Goal: Information Seeking & Learning: Find specific fact

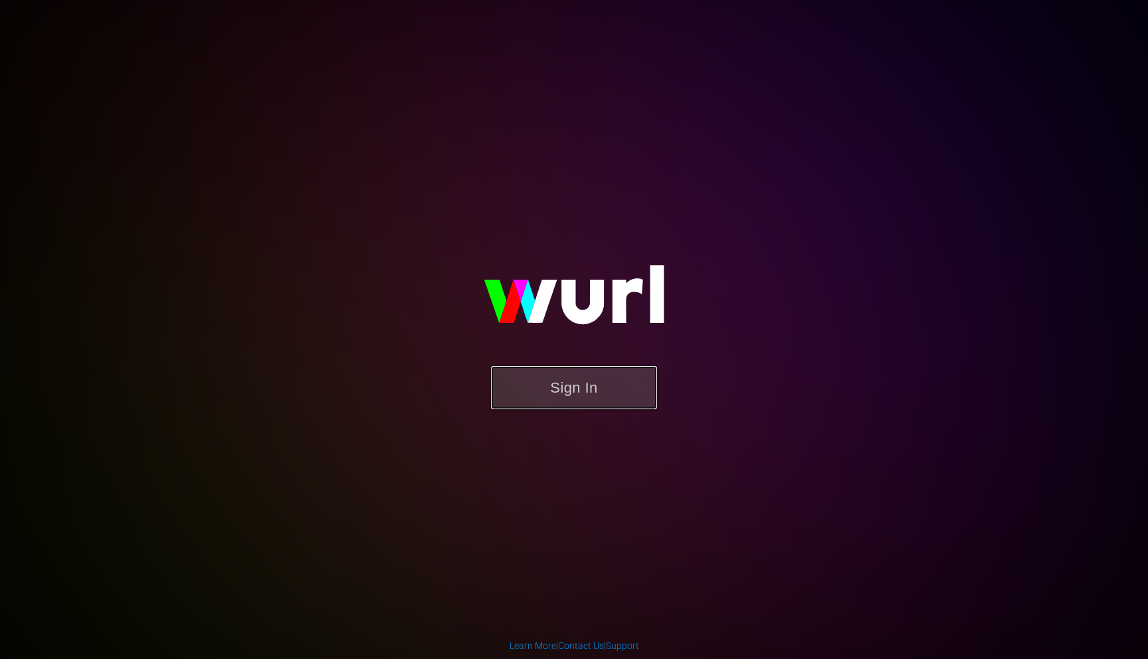
click at [606, 376] on button "Sign In" at bounding box center [574, 387] width 166 height 43
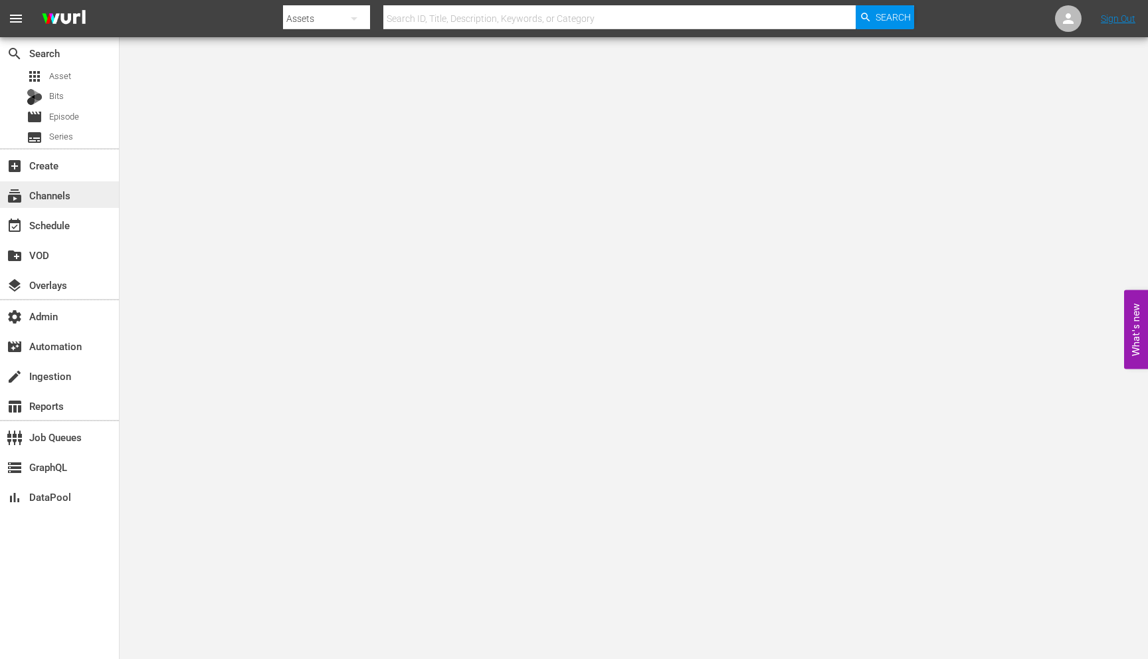
click at [70, 194] on div "subscriptions Channels" at bounding box center [37, 193] width 74 height 12
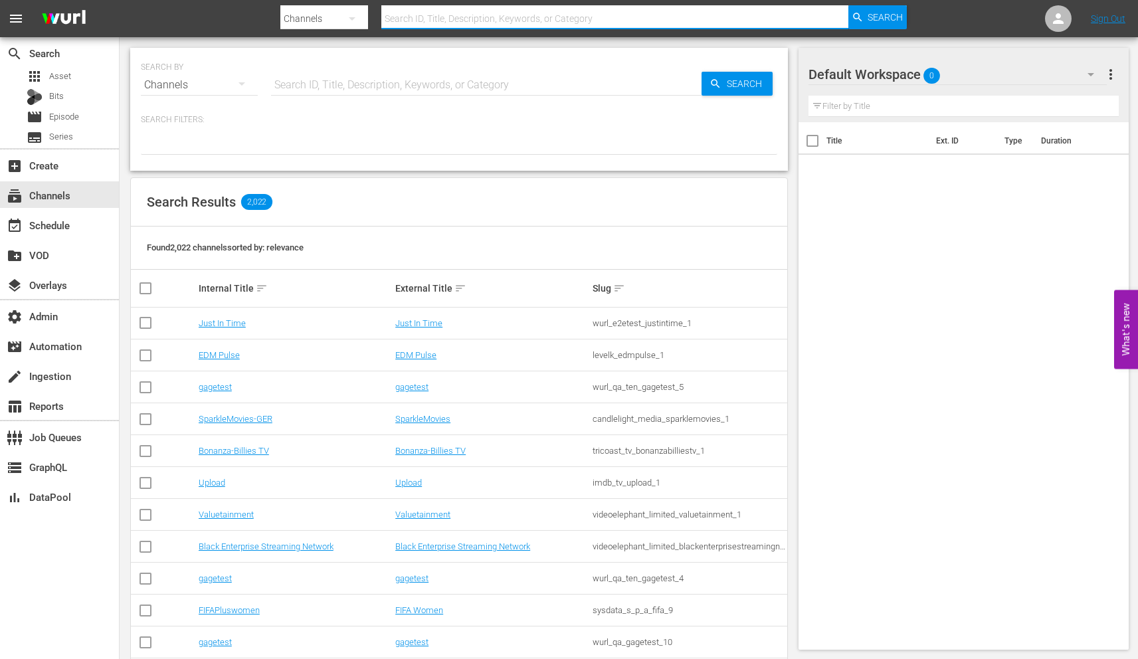
click at [495, 17] on input "text" at bounding box center [614, 19] width 467 height 32
paste input "amogo-networx-grjngopelculasdeloeste-1-es-vod.samsung.wurl.tv"
type input "amogo-networx-grjngopelculasdeloeste-1-es-vod.samsung.wurl.tv"
click at [428, 84] on input "text" at bounding box center [486, 85] width 431 height 32
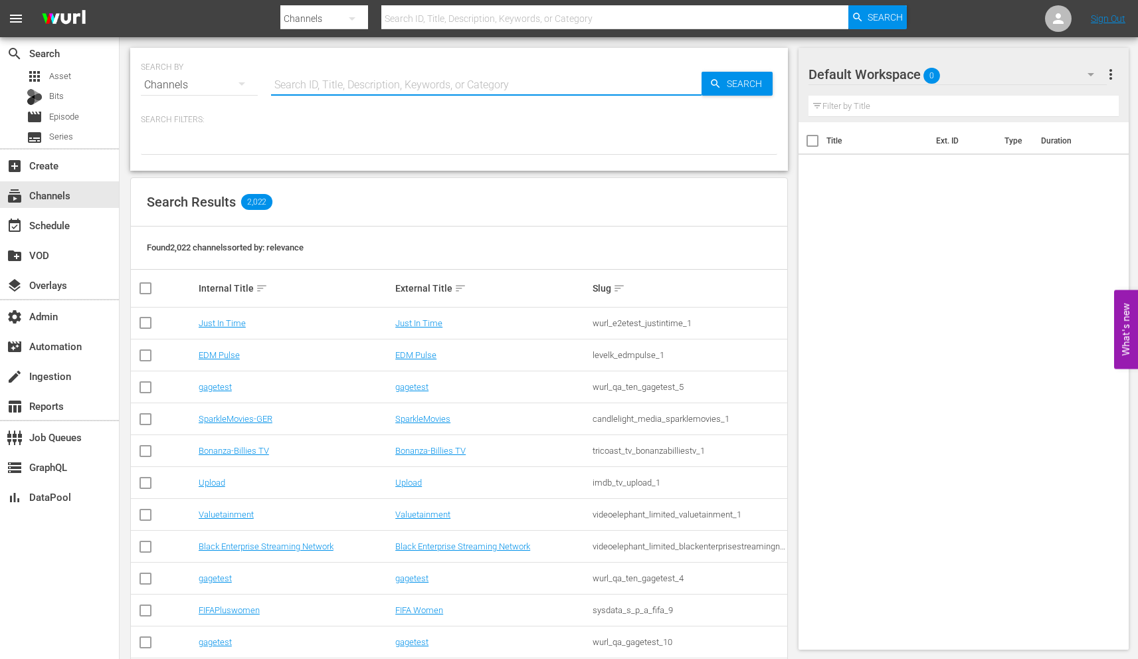
paste input "amogo_networx_grjngopelculasdeloeste_1"
type input "amogo_networx_grjngopelculasdeloeste_1"
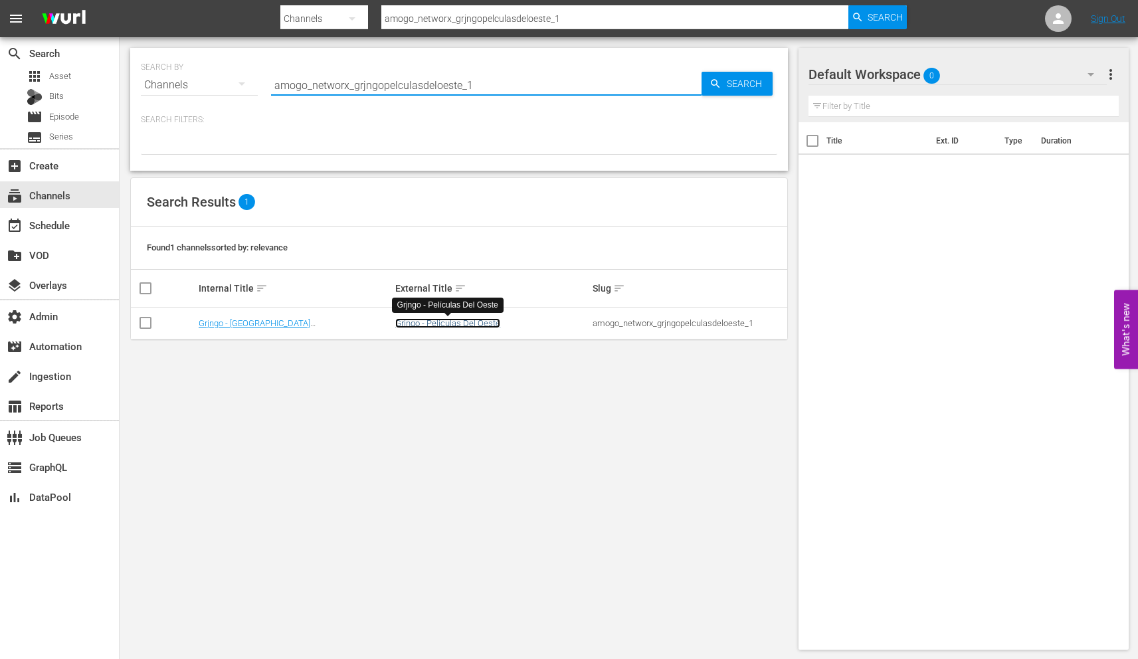
click at [468, 328] on link "Grjngo - Películas Del Oeste" at bounding box center [447, 323] width 105 height 10
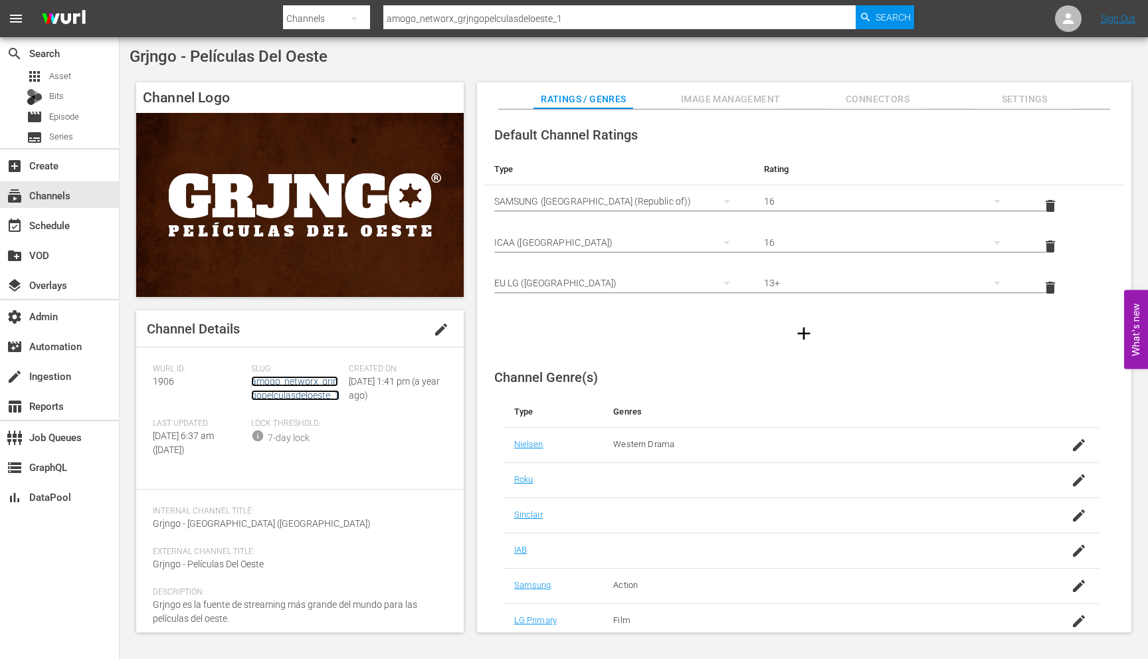
click at [302, 393] on link "amogo_networx_grjngopelculasdeloeste_1" at bounding box center [295, 388] width 88 height 25
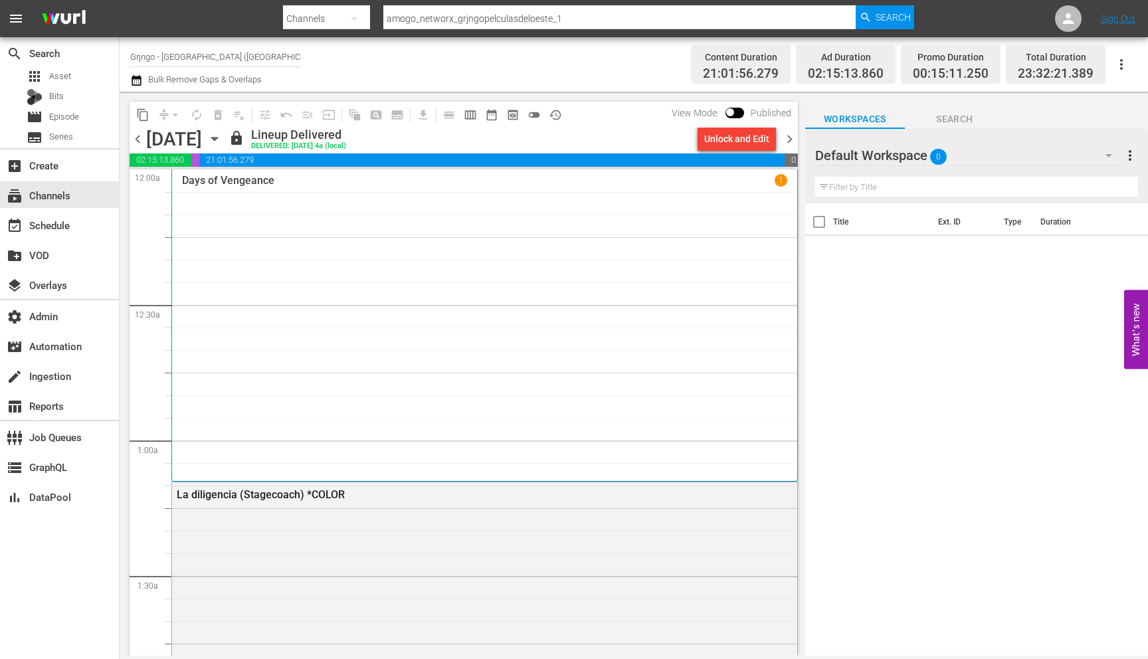
click at [137, 144] on span "chevron_left" at bounding box center [138, 139] width 17 height 17
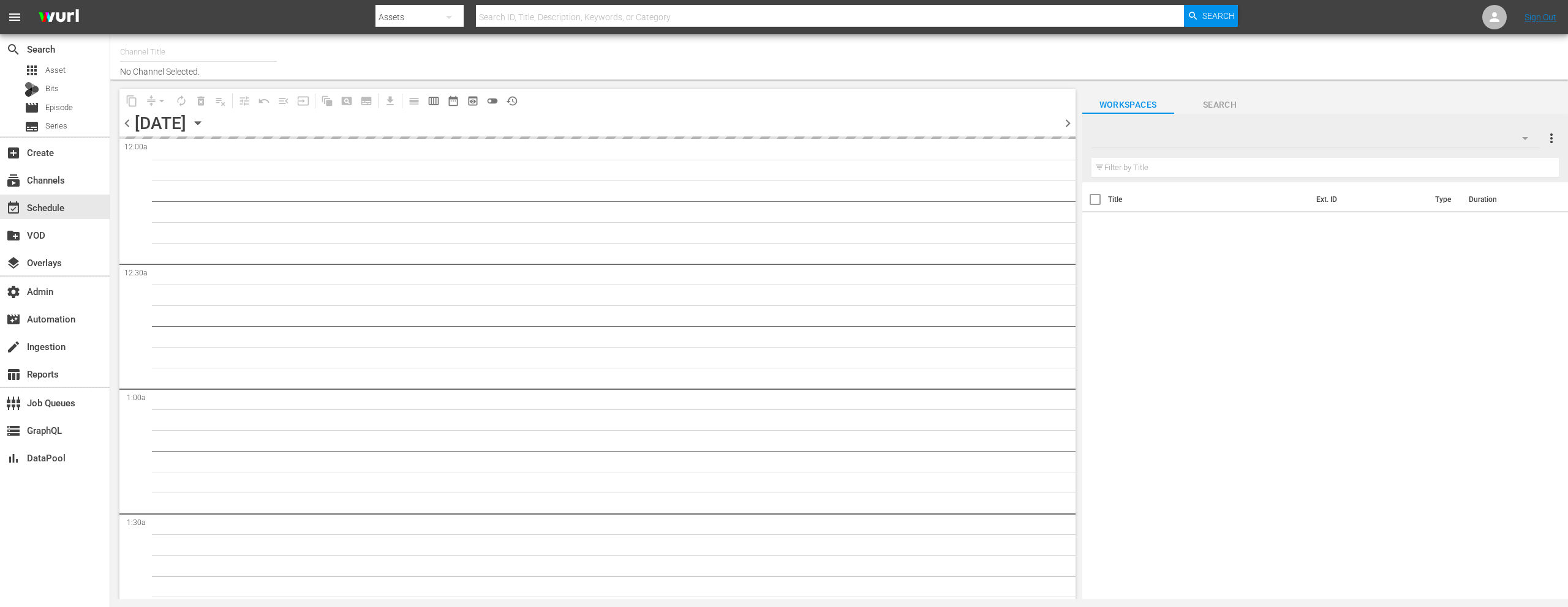
type input "Grjngo - [GEOGRAPHIC_DATA] ([GEOGRAPHIC_DATA]) (1906)"
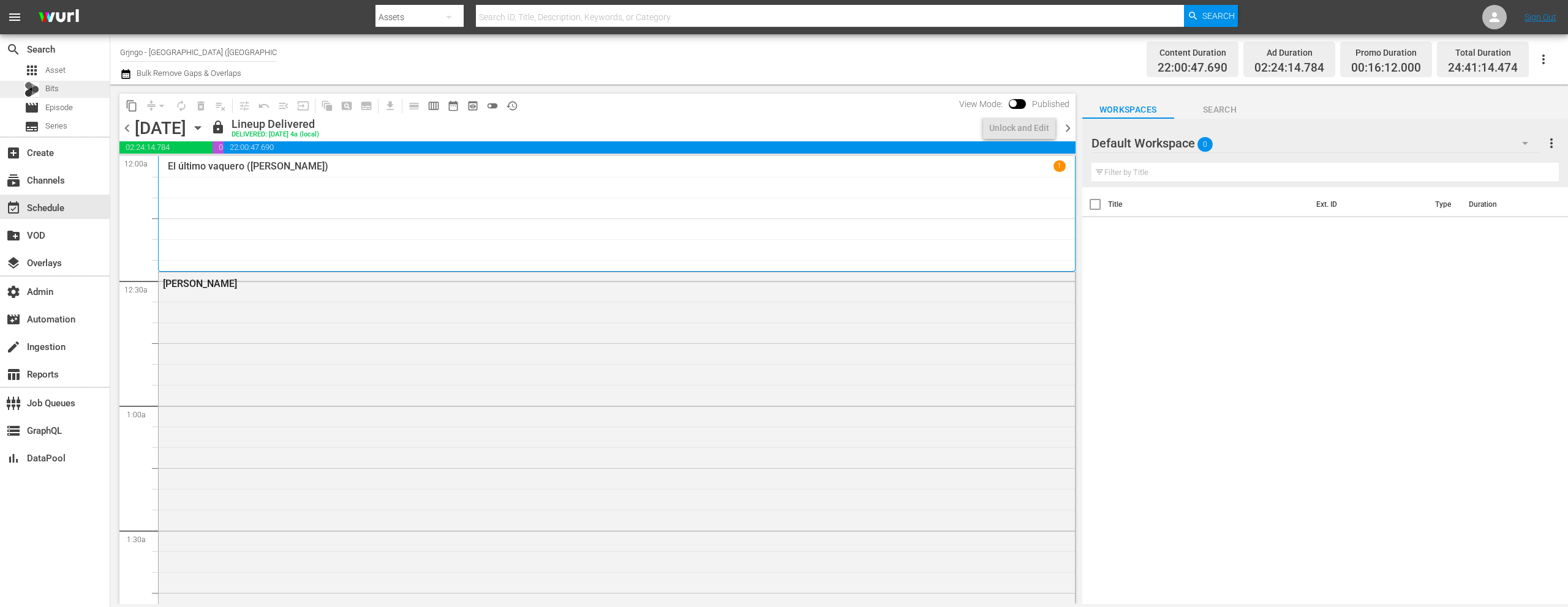
click at [63, 90] on div "Bits" at bounding box center [54, 89] width 110 height 18
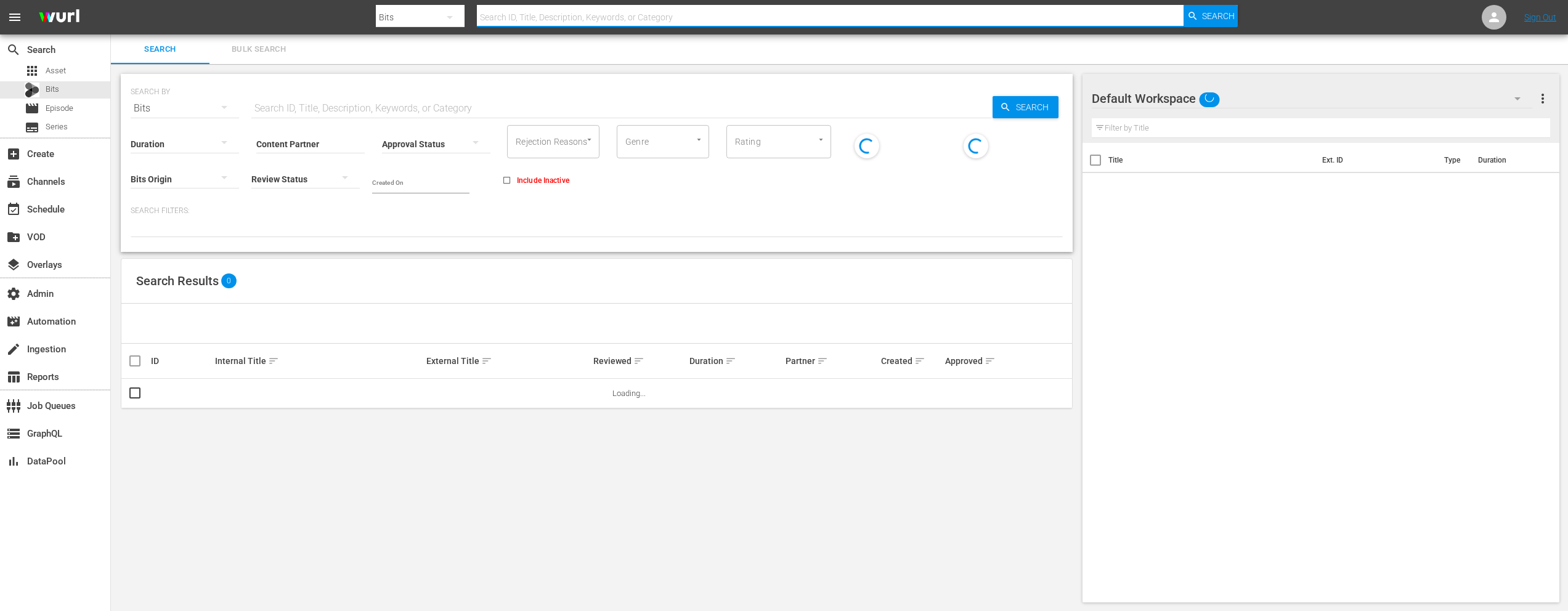
click at [531, 21] on input "text" at bounding box center [830, 18] width 707 height 30
paste input "57061457"
type input "57061457"
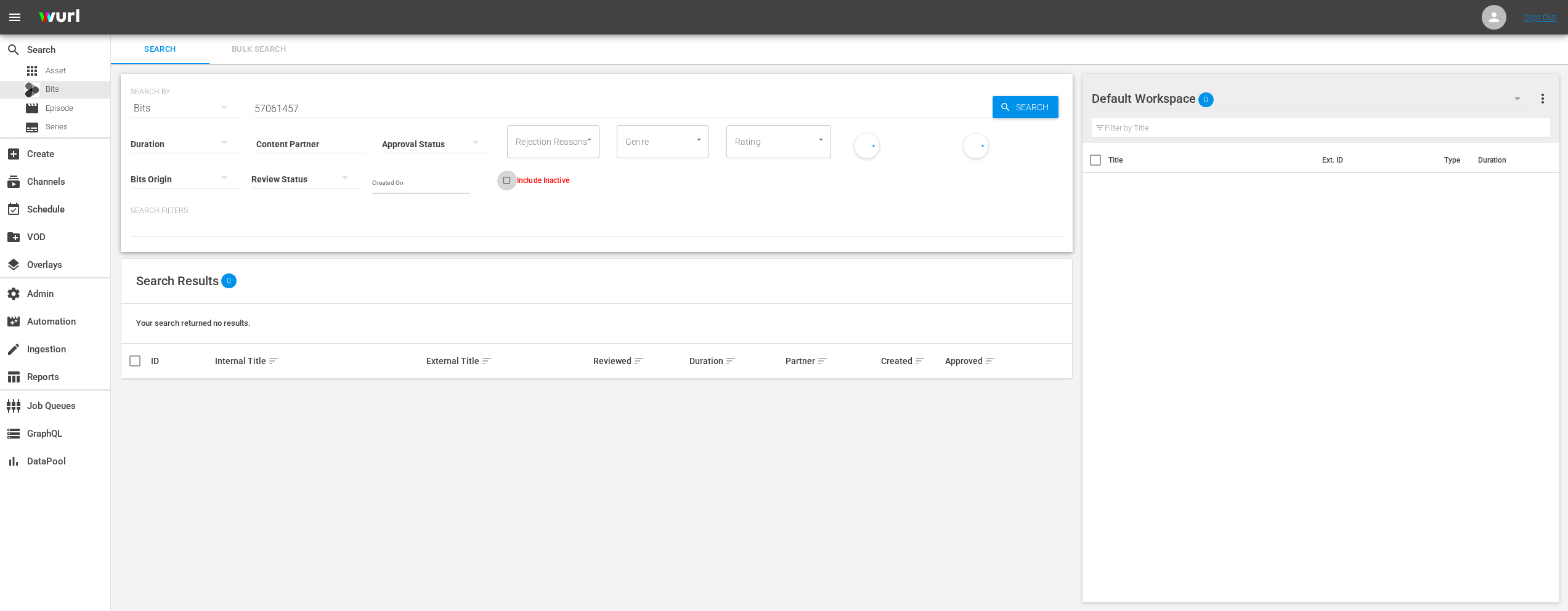
click at [507, 180] on input "Include Inactive" at bounding box center [507, 183] width 20 height 20
checkbox input "true"
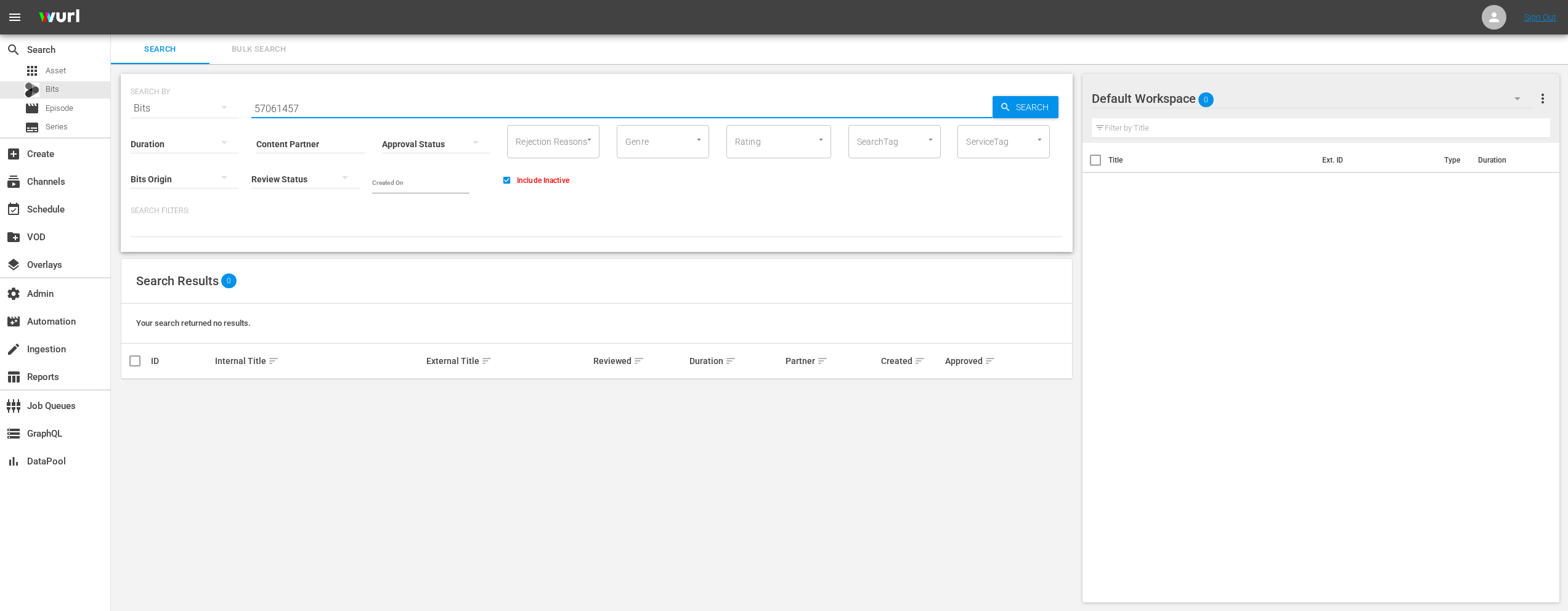
click at [291, 113] on div "SEARCH BY Search By Bits Search ID, Title, Description, Keywords, or Category 5…" at bounding box center [596, 163] width 952 height 178
click at [291, 113] on input "57061457" at bounding box center [621, 108] width 741 height 30
paste input "75183738"
type input "75183738"
click at [1018, 115] on span "Search" at bounding box center [1034, 108] width 47 height 22
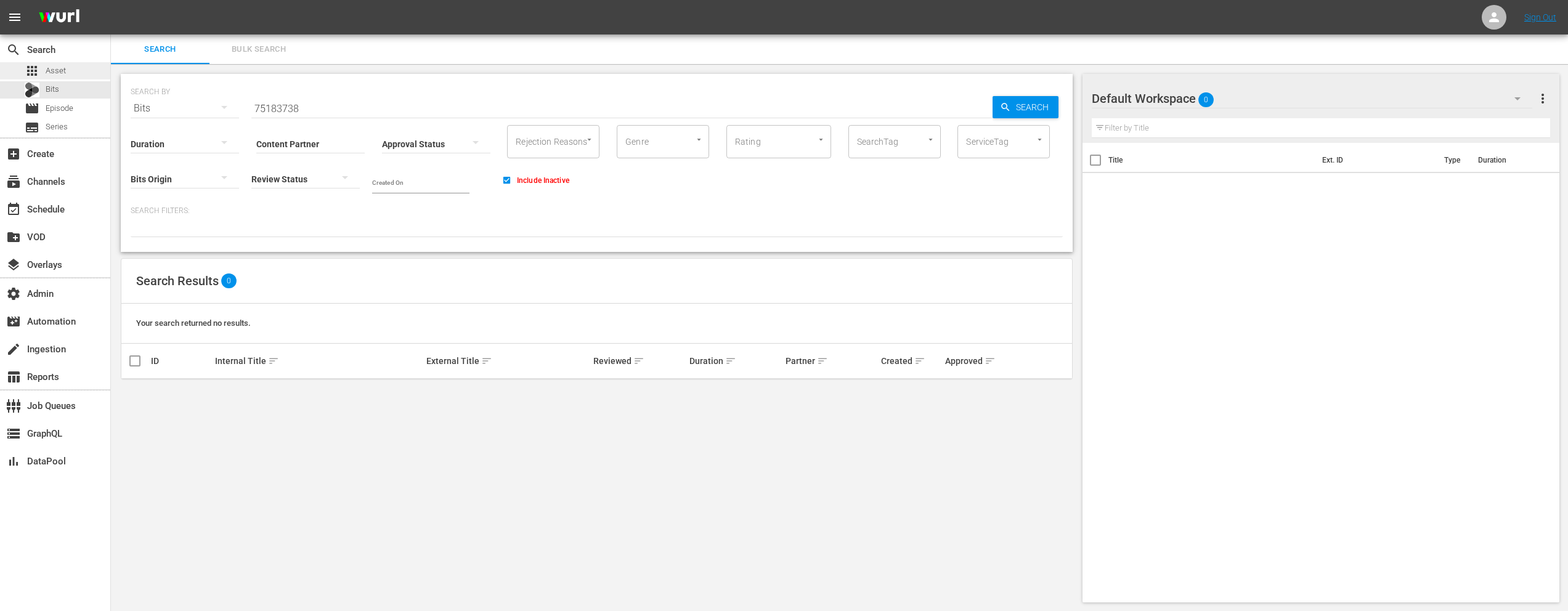
click at [59, 78] on div "apps Asset" at bounding box center [45, 70] width 42 height 18
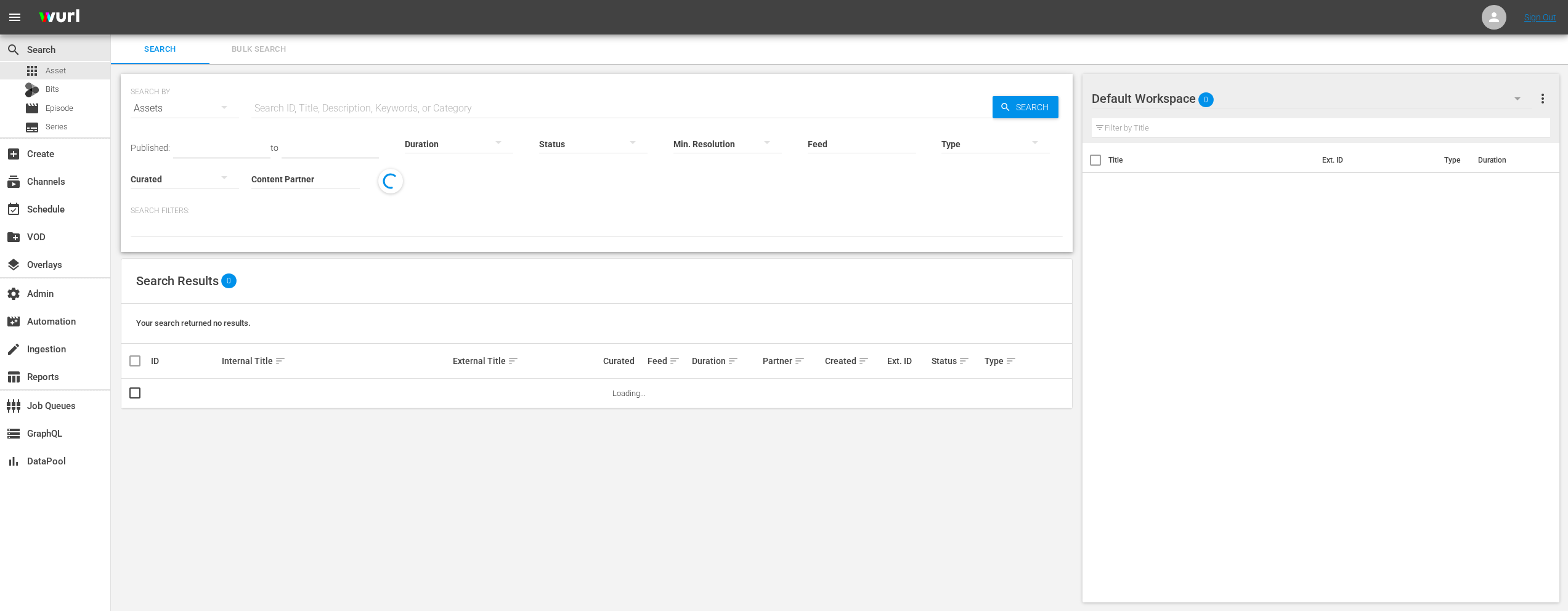
click at [357, 115] on input "text" at bounding box center [621, 108] width 741 height 30
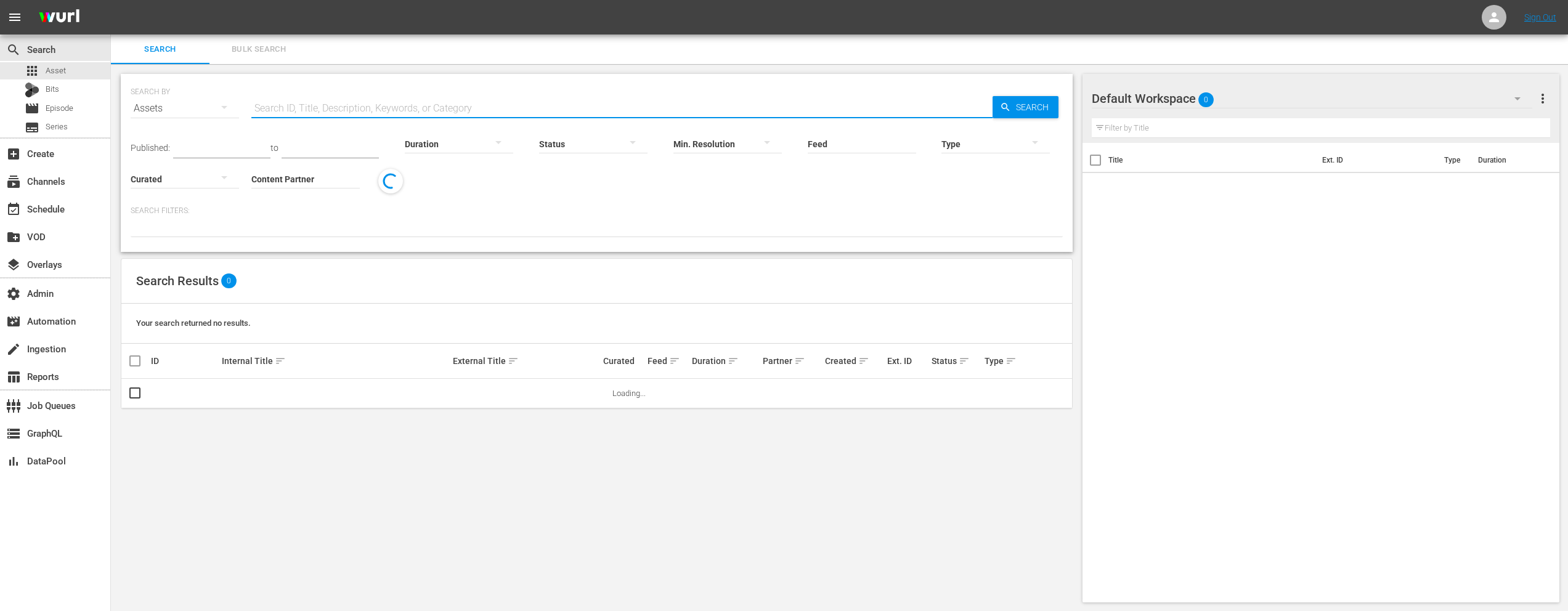
paste input "75183738"
type input "75183738"
click at [1014, 100] on span "Search" at bounding box center [1034, 108] width 47 height 22
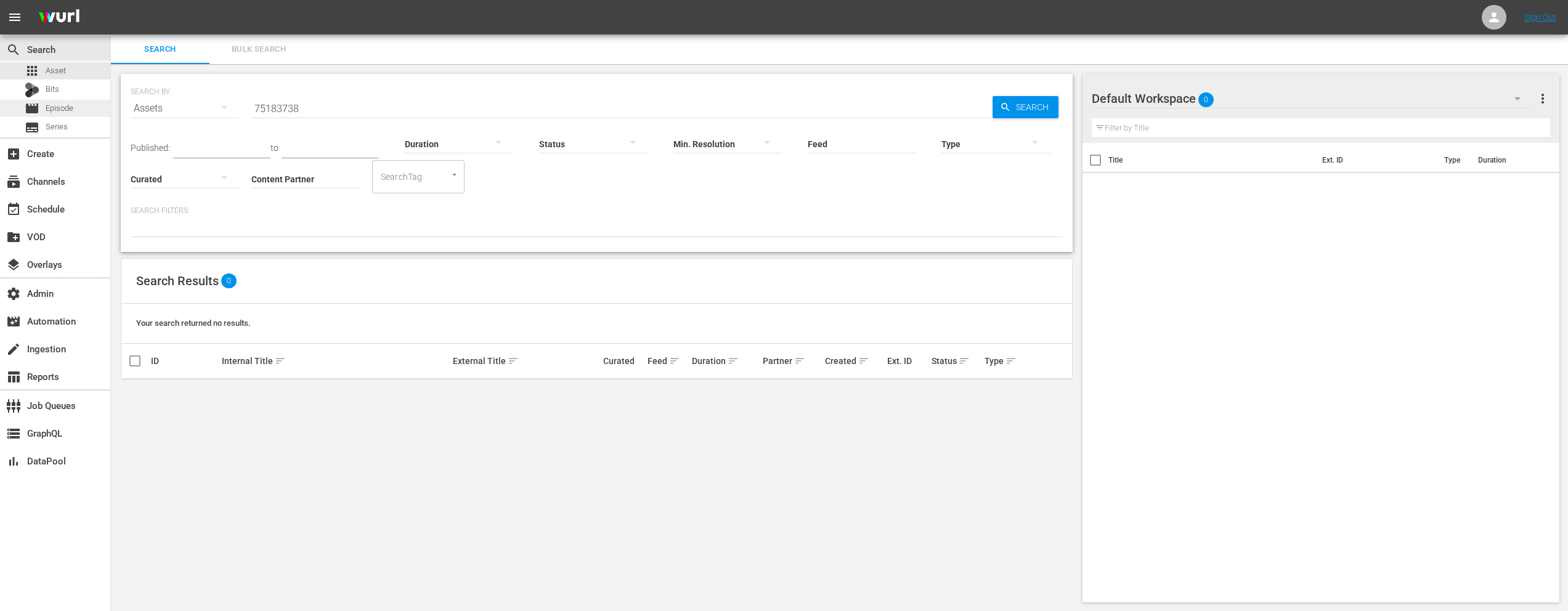
click at [76, 111] on div "movie Episode" at bounding box center [55, 108] width 110 height 18
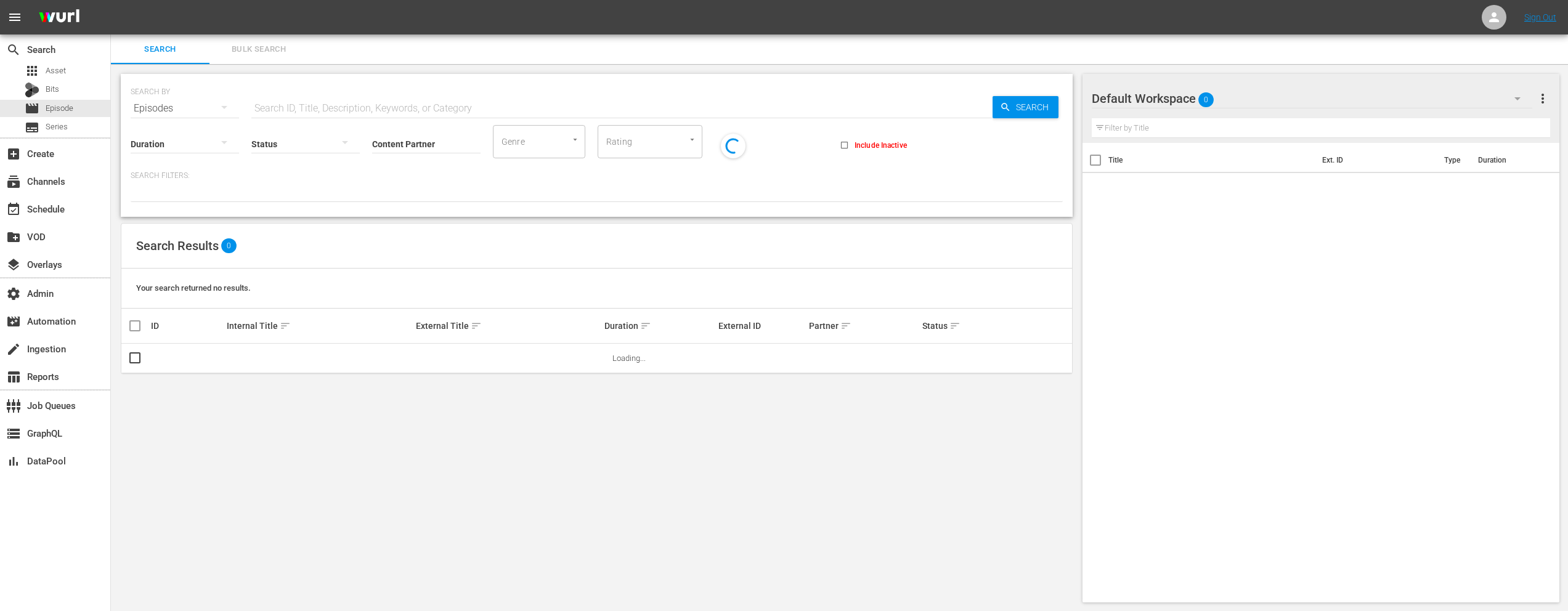
click at [280, 102] on input "text" at bounding box center [621, 108] width 741 height 30
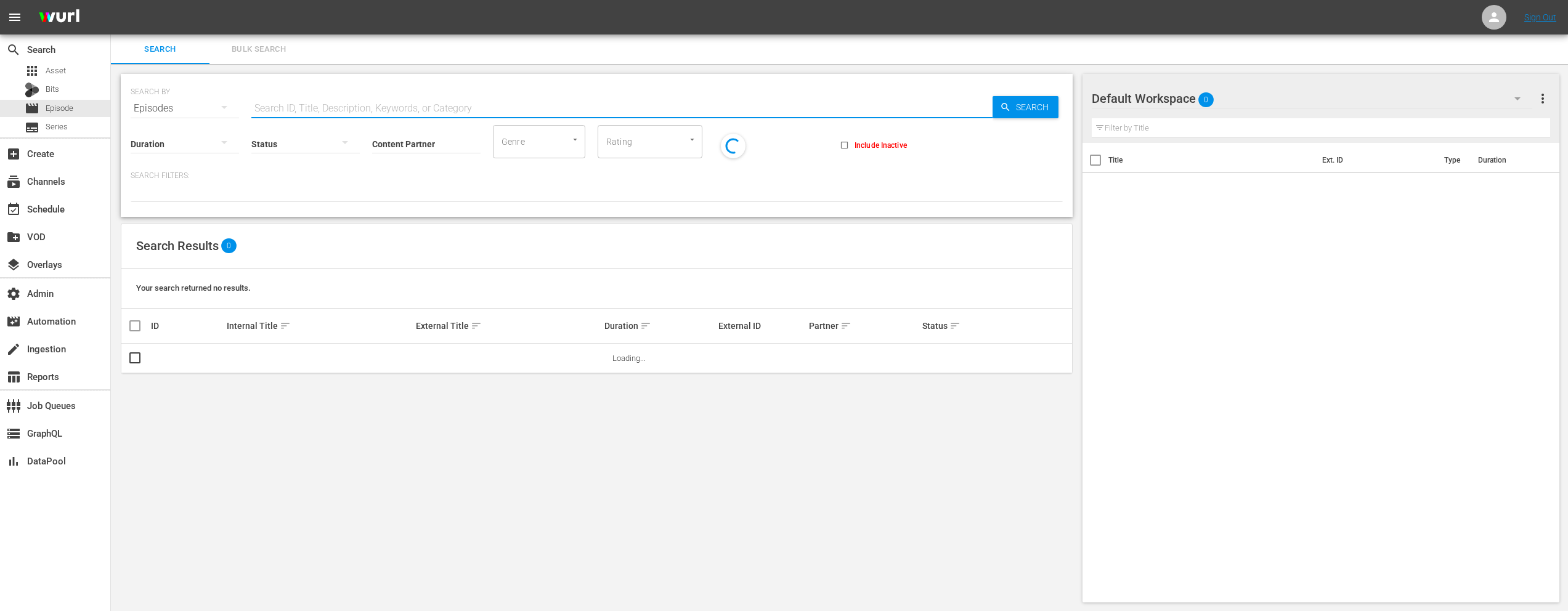
paste input "75183738"
type input "75183738"
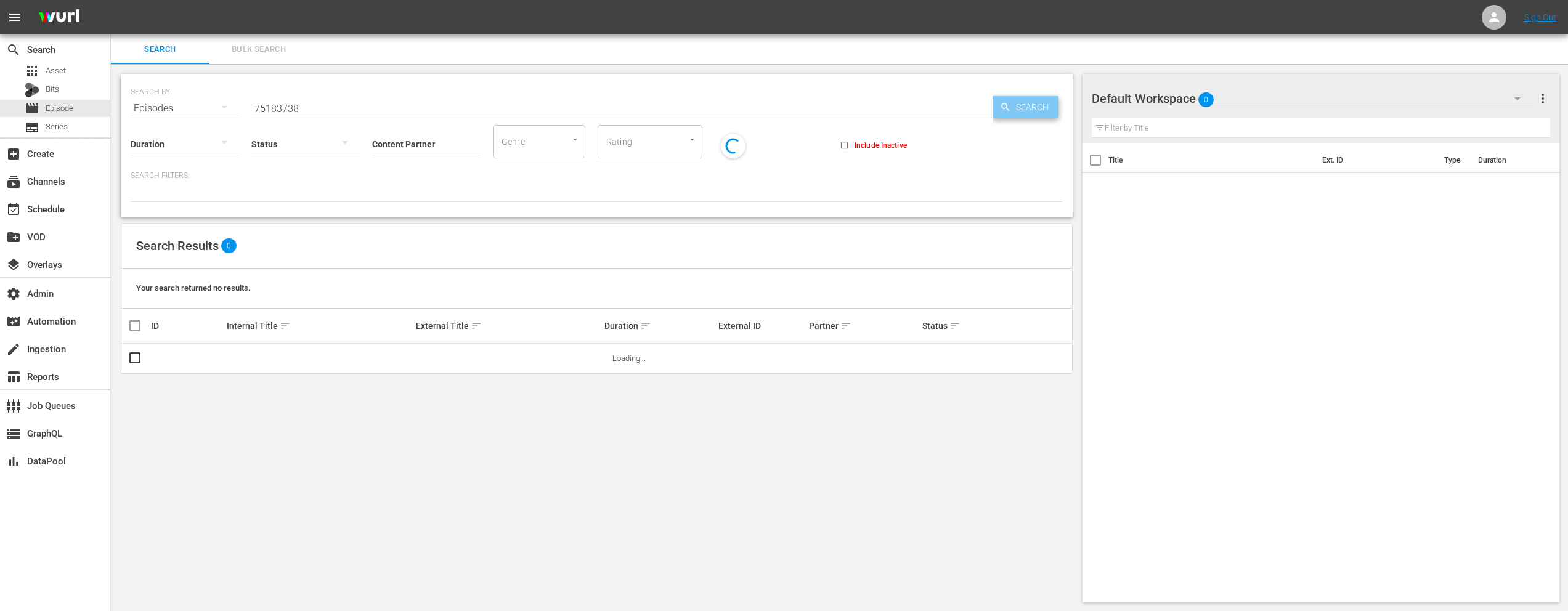
click at [1037, 113] on span "Search" at bounding box center [1034, 108] width 47 height 22
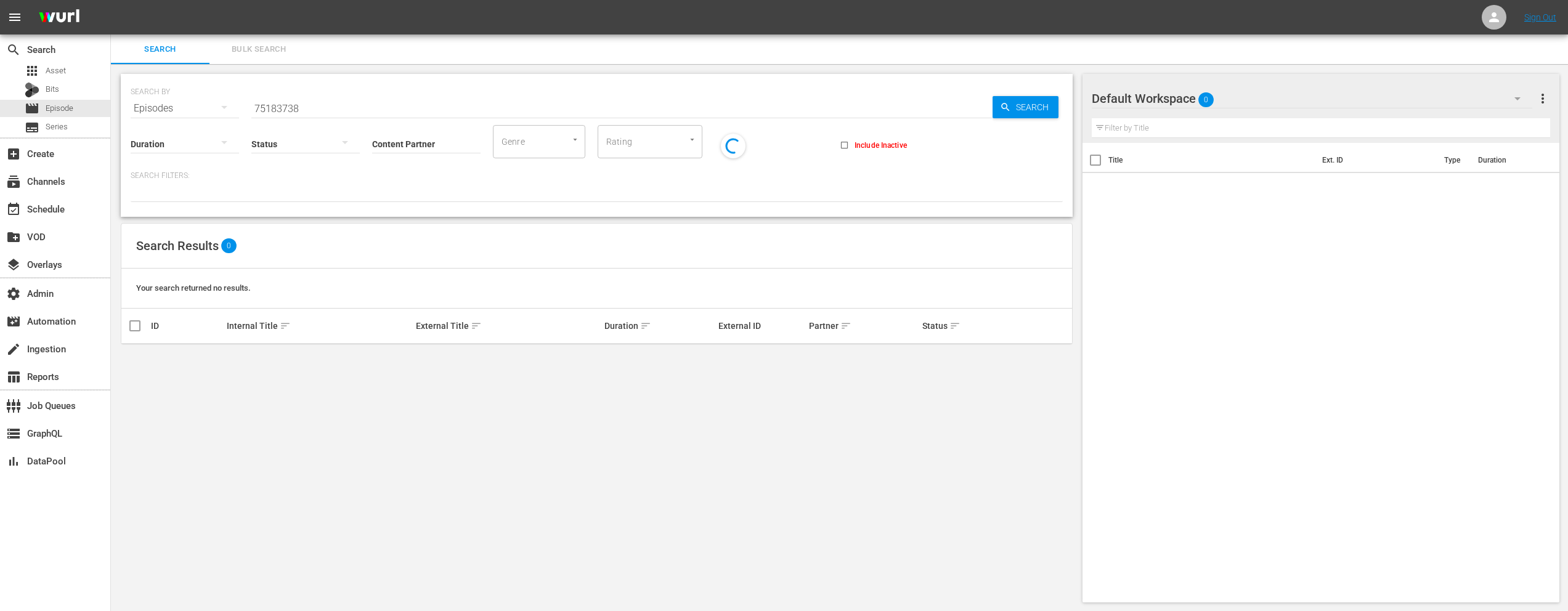
click at [850, 142] on input "Include Inactive" at bounding box center [845, 147] width 20 height 20
checkbox input "true"
click at [88, 84] on div "Bits" at bounding box center [55, 90] width 110 height 18
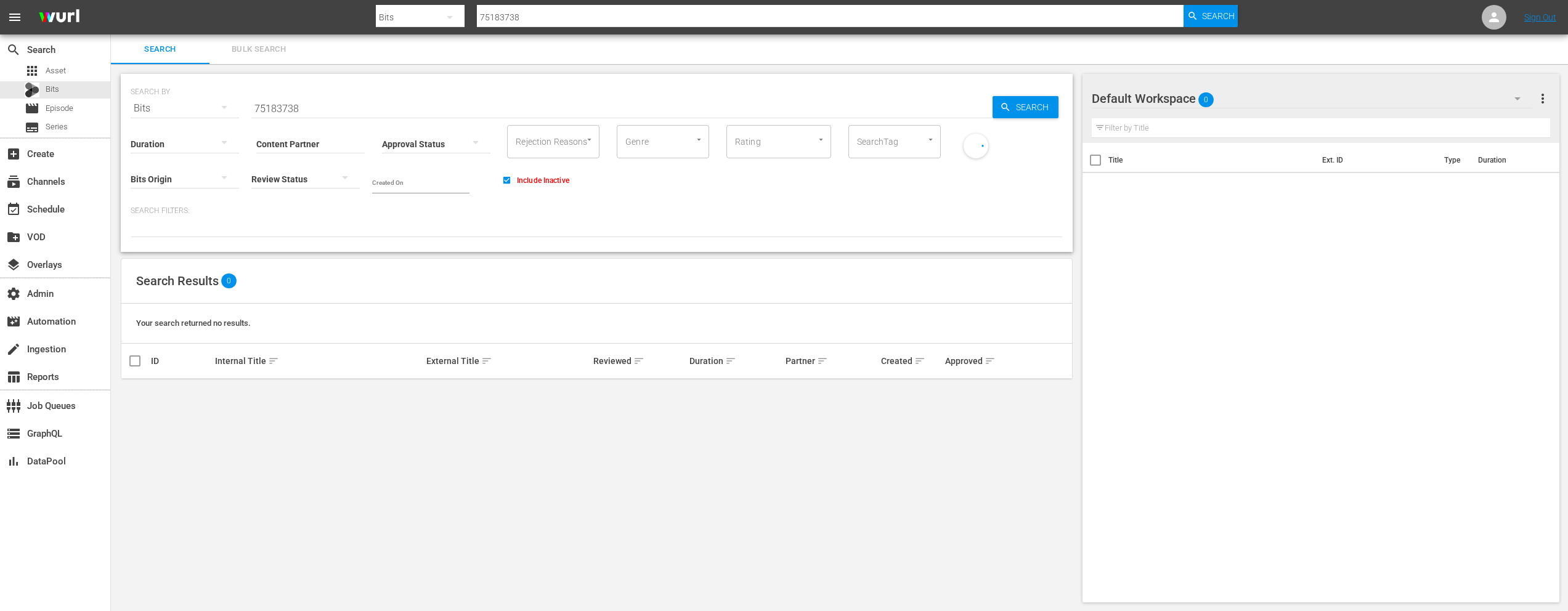
click at [277, 104] on input "75183738" at bounding box center [621, 108] width 741 height 30
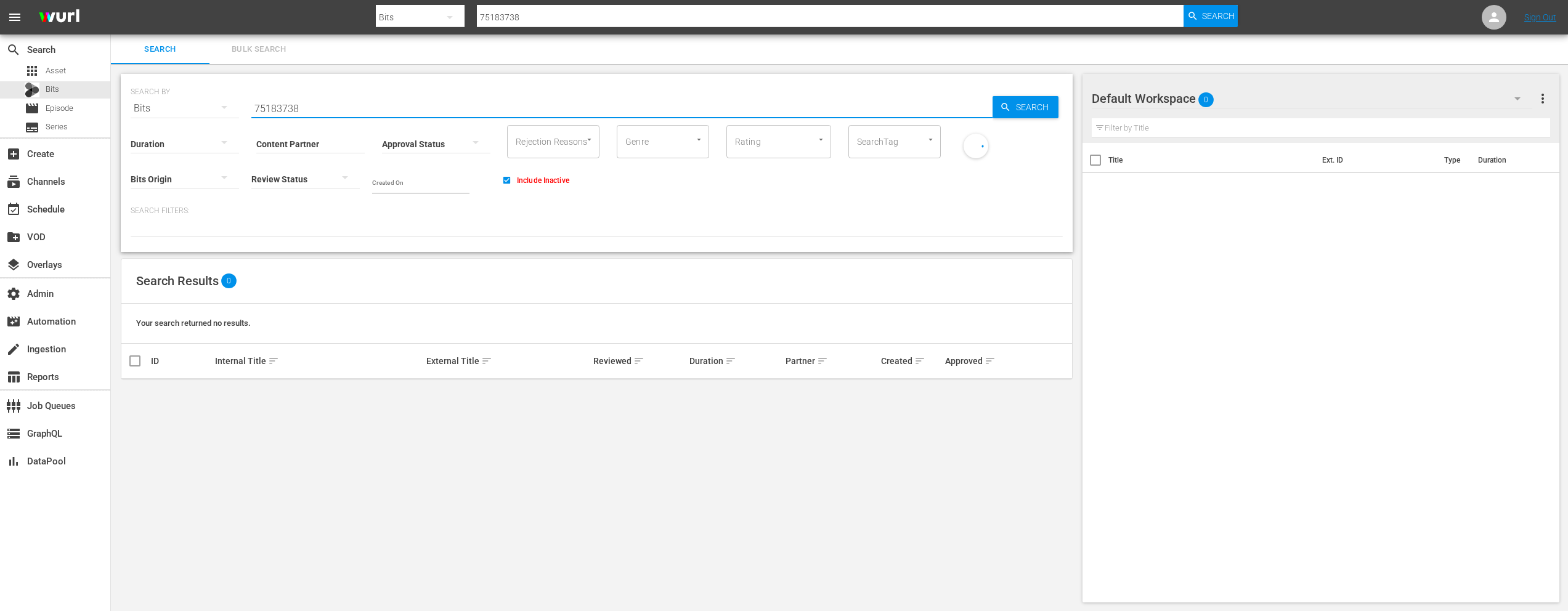
paste input "56829484"
type input "56829484"
click at [289, 116] on div "Content Partner Enter Search Term" at bounding box center [310, 136] width 108 height 45
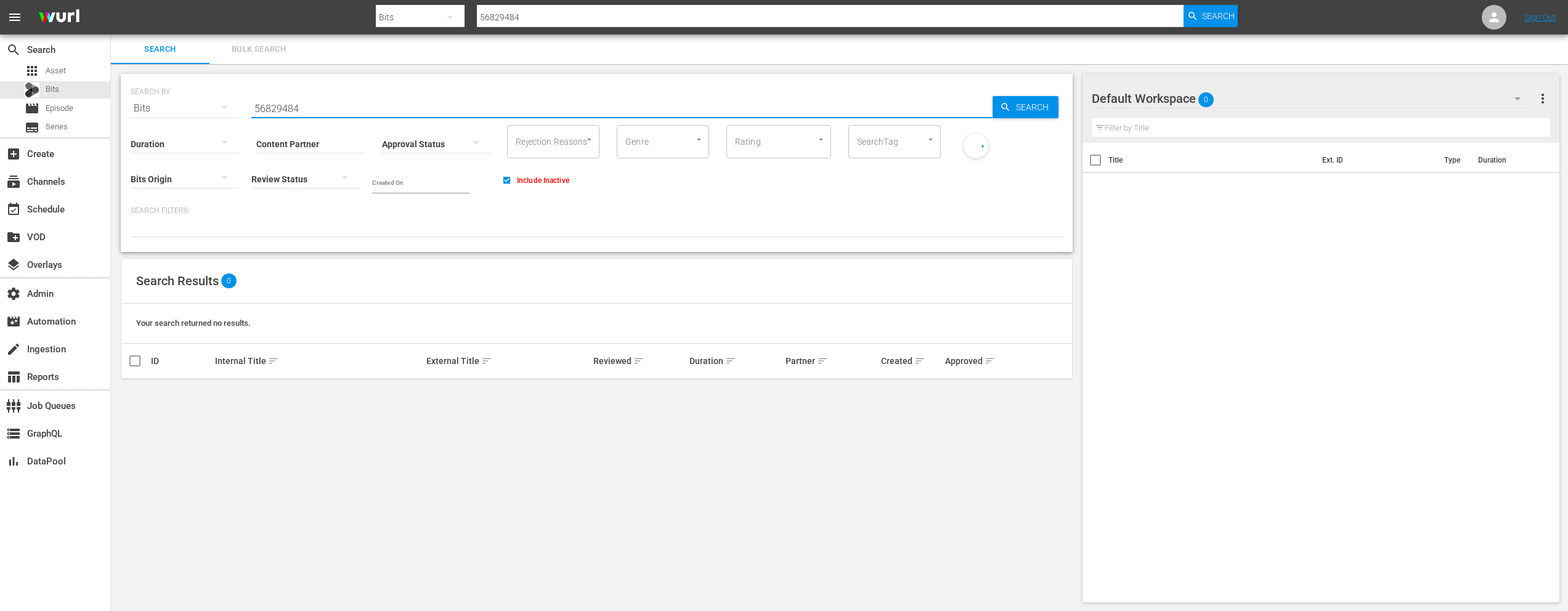
click at [286, 108] on input "56829484" at bounding box center [621, 108] width 741 height 30
paste input "7061457"
type input "57061457"
